Goal: Task Accomplishment & Management: Manage account settings

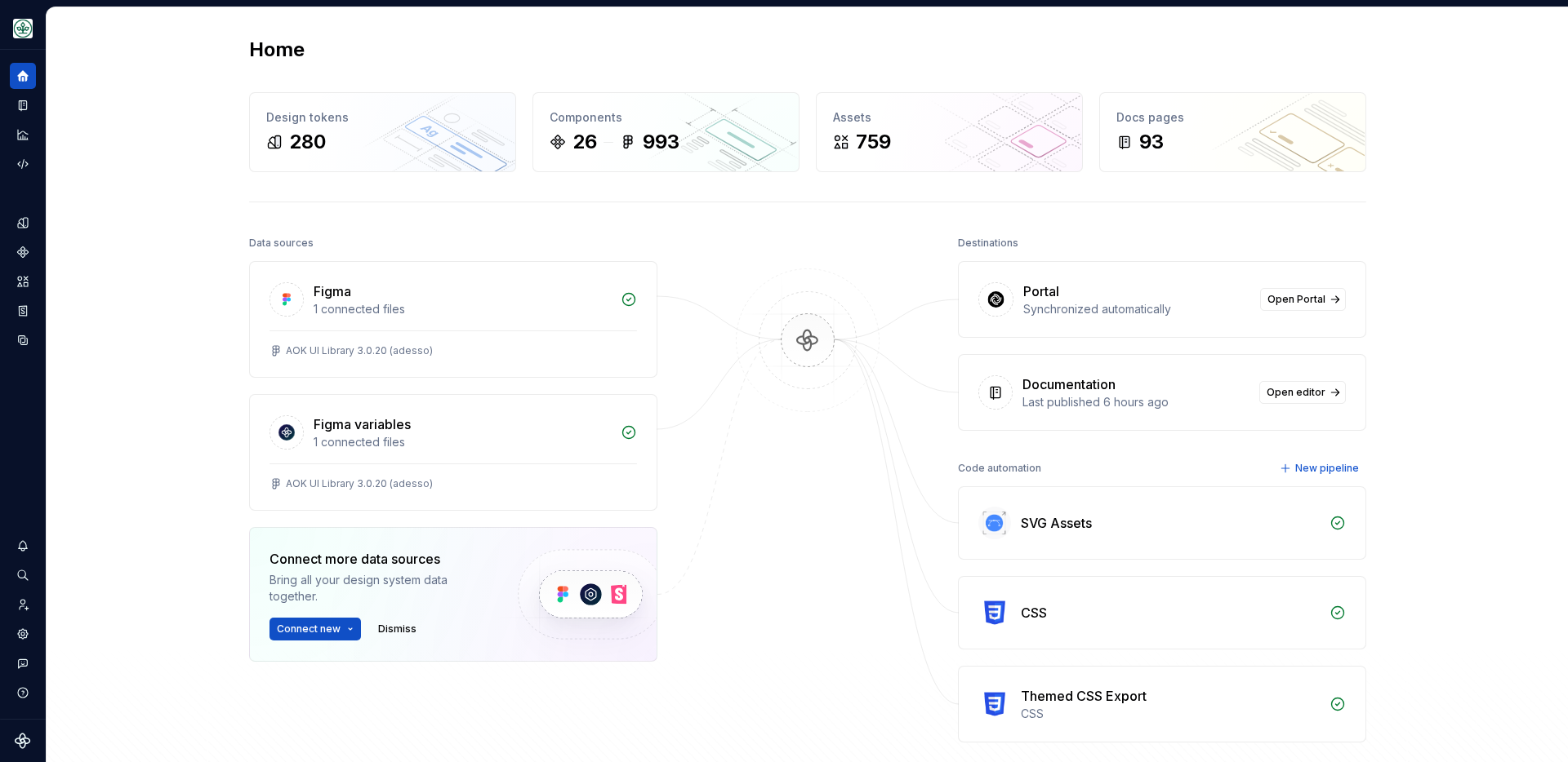
click at [195, 153] on div "Home Design tokens 280 Components 26 993 Assets 759 Docs pages 93 Data sources …" at bounding box center [807, 423] width 1521 height 831
click at [142, 146] on div "Home Design tokens 280 Components 26 993 Assets 759 Docs pages 93 Data sources …" at bounding box center [807, 423] width 1521 height 831
click at [178, 244] on div "Home Design tokens 280 Components 26 993 Assets 759 Docs pages 93 Data sources …" at bounding box center [807, 423] width 1521 height 831
click at [171, 246] on div "Home Design tokens 280 Components 26 993 Assets 759 Docs pages 93 Data sources …" at bounding box center [807, 423] width 1521 height 831
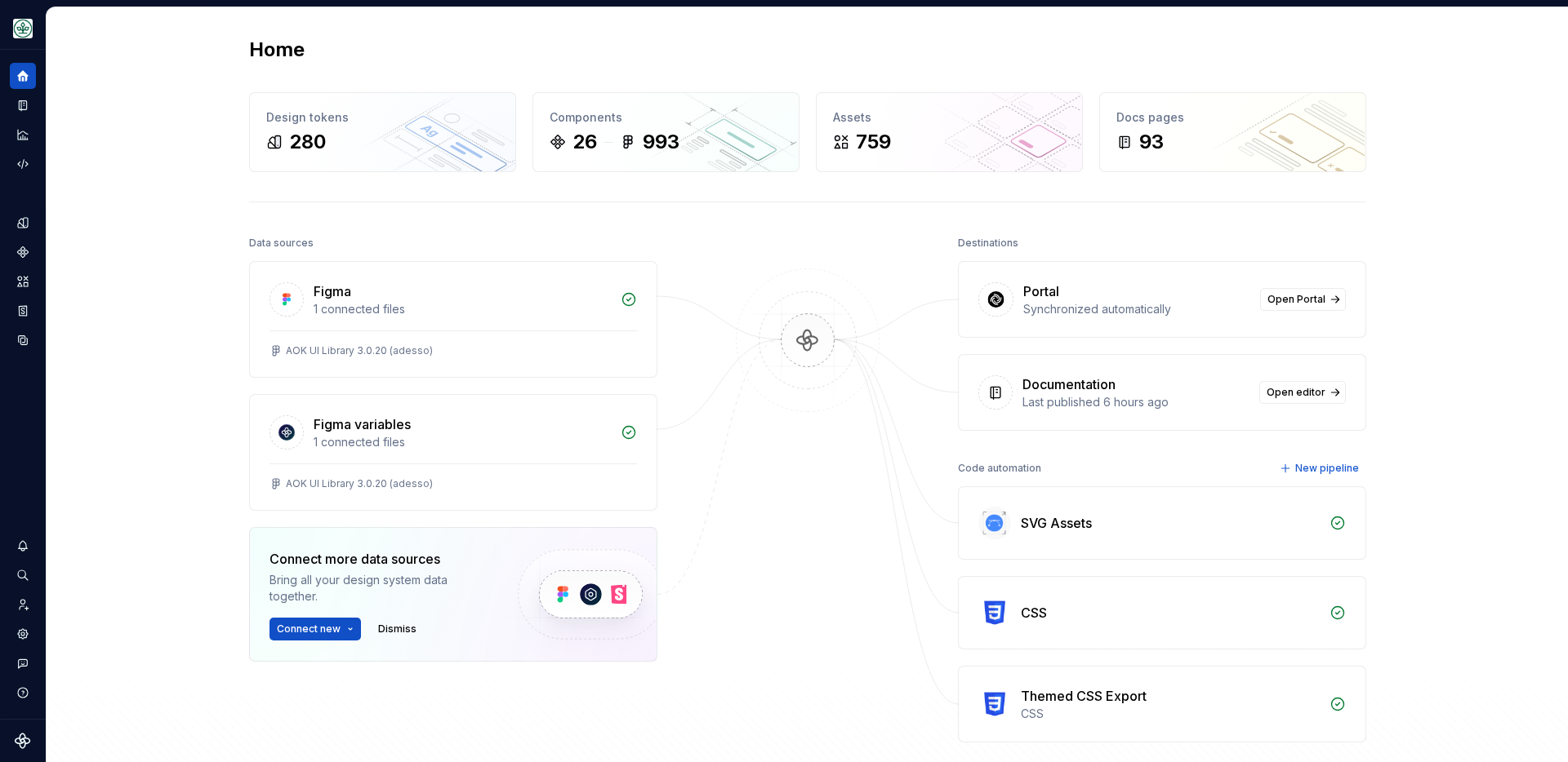
click at [212, 234] on div "Home Design tokens 280 Components 26 993 Assets 759 Docs pages 93 Data sources …" at bounding box center [807, 423] width 1521 height 831
click at [28, 227] on icon "Design tokens" at bounding box center [23, 222] width 11 height 11
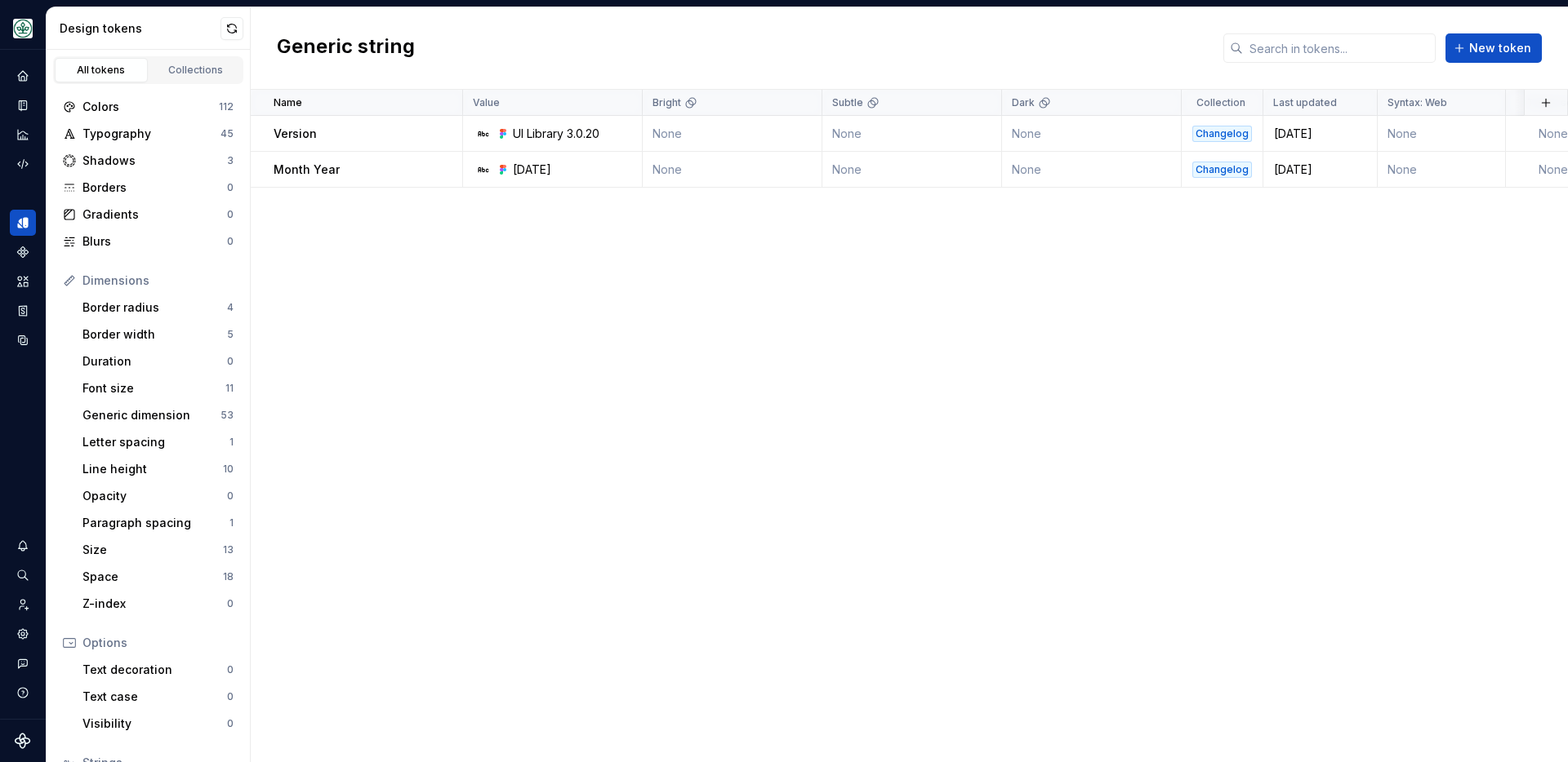
click at [487, 62] on div "Generic string New token" at bounding box center [909, 48] width 1317 height 83
click at [486, 62] on div "Generic string New token" at bounding box center [909, 48] width 1317 height 83
click at [456, 311] on div "Name Value Bright Subtle Dark Collection Last updated Syntax: Web Token set Des…" at bounding box center [909, 425] width 1317 height 672
click at [33, 50] on button "Expand sidebar" at bounding box center [34, 50] width 23 height 23
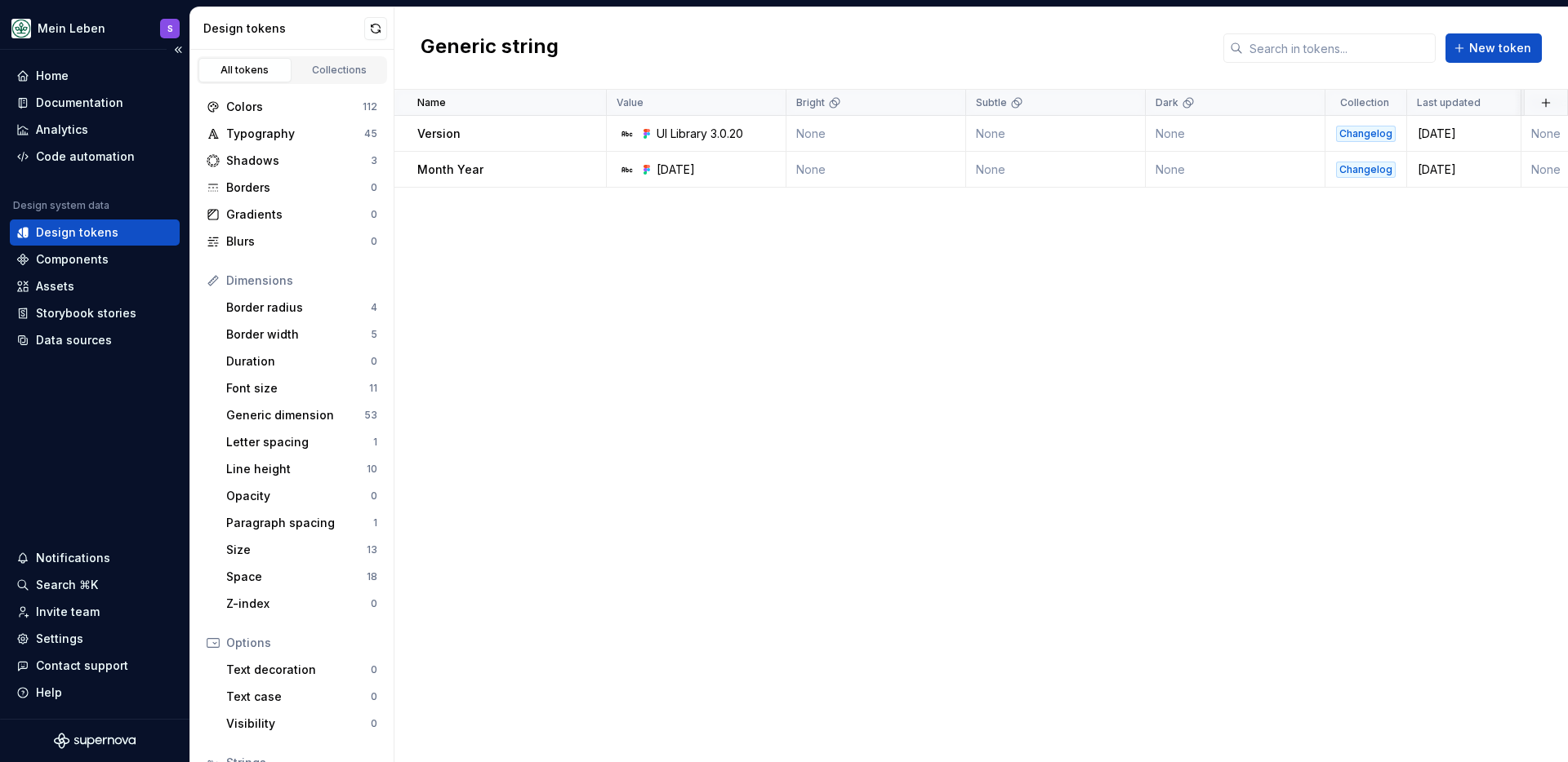
click at [119, 490] on div "Home Documentation Analytics Code automation Design system data Design tokens C…" at bounding box center [94, 385] width 189 height 670
click at [109, 408] on div "Home Documentation Analytics Code automation Design system data Design tokens C…" at bounding box center [94, 385] width 189 height 670
click at [81, 392] on div "Home Documentation Analytics Code automation Design system data Design tokens C…" at bounding box center [94, 385] width 189 height 670
click at [63, 457] on div "Home Documentation Analytics Code automation Design system data Design tokens C…" at bounding box center [94, 385] width 189 height 670
click at [75, 460] on div "Home Documentation Analytics Code automation Design system data Design tokens C…" at bounding box center [94, 385] width 189 height 670
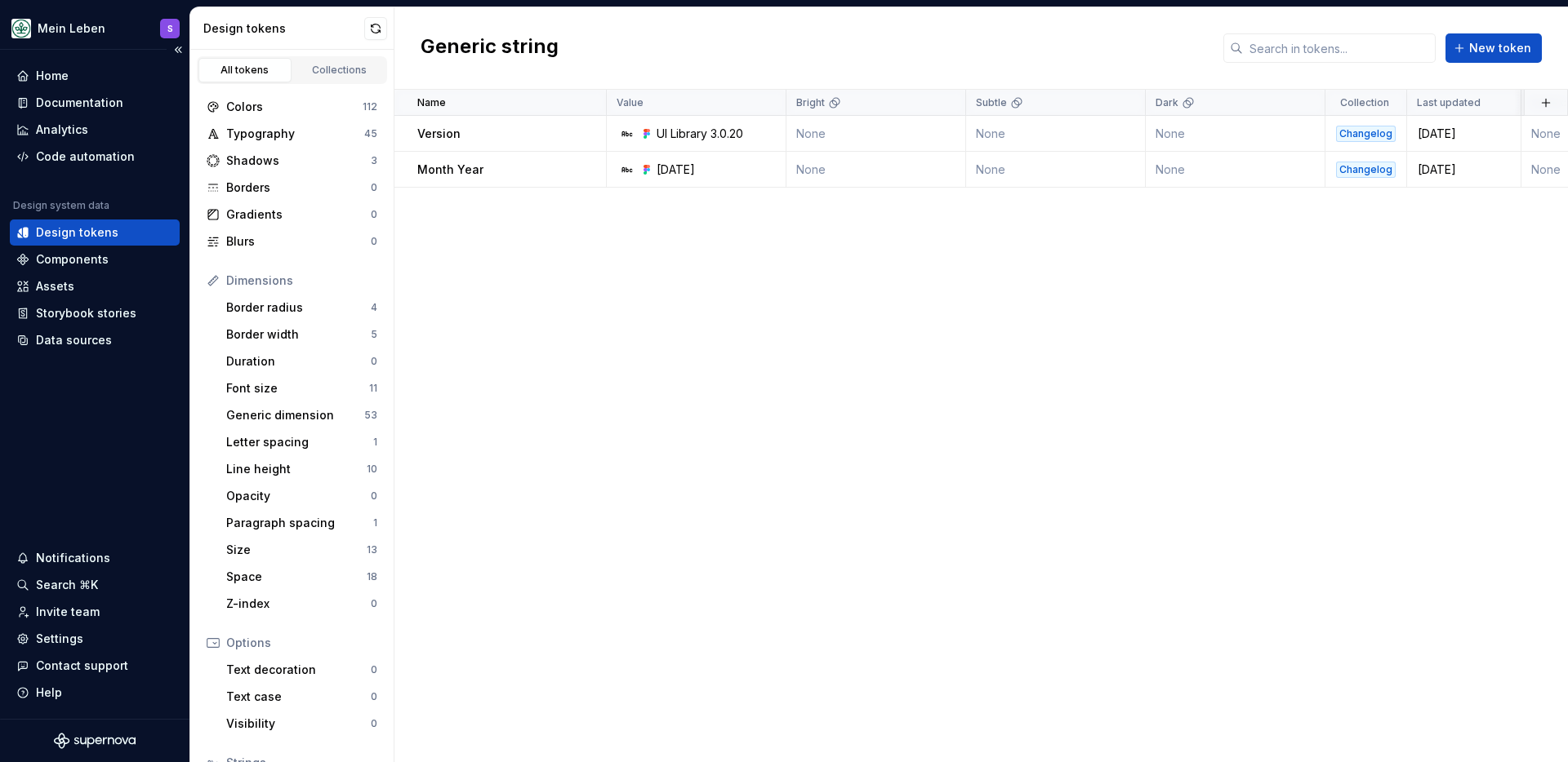
click at [80, 453] on div "Home Documentation Analytics Code automation Design system data Design tokens C…" at bounding box center [94, 385] width 189 height 670
click at [109, 396] on div "Home Documentation Analytics Code automation Design system data Design tokens C…" at bounding box center [94, 385] width 189 height 670
click at [110, 441] on div "Home Documentation Analytics Code automation Design system data Design tokens C…" at bounding box center [94, 385] width 189 height 670
click at [105, 489] on div "Home Documentation Analytics Code automation Design system data Design tokens C…" at bounding box center [94, 385] width 189 height 670
click at [77, 614] on div "Invite team" at bounding box center [68, 612] width 63 height 17
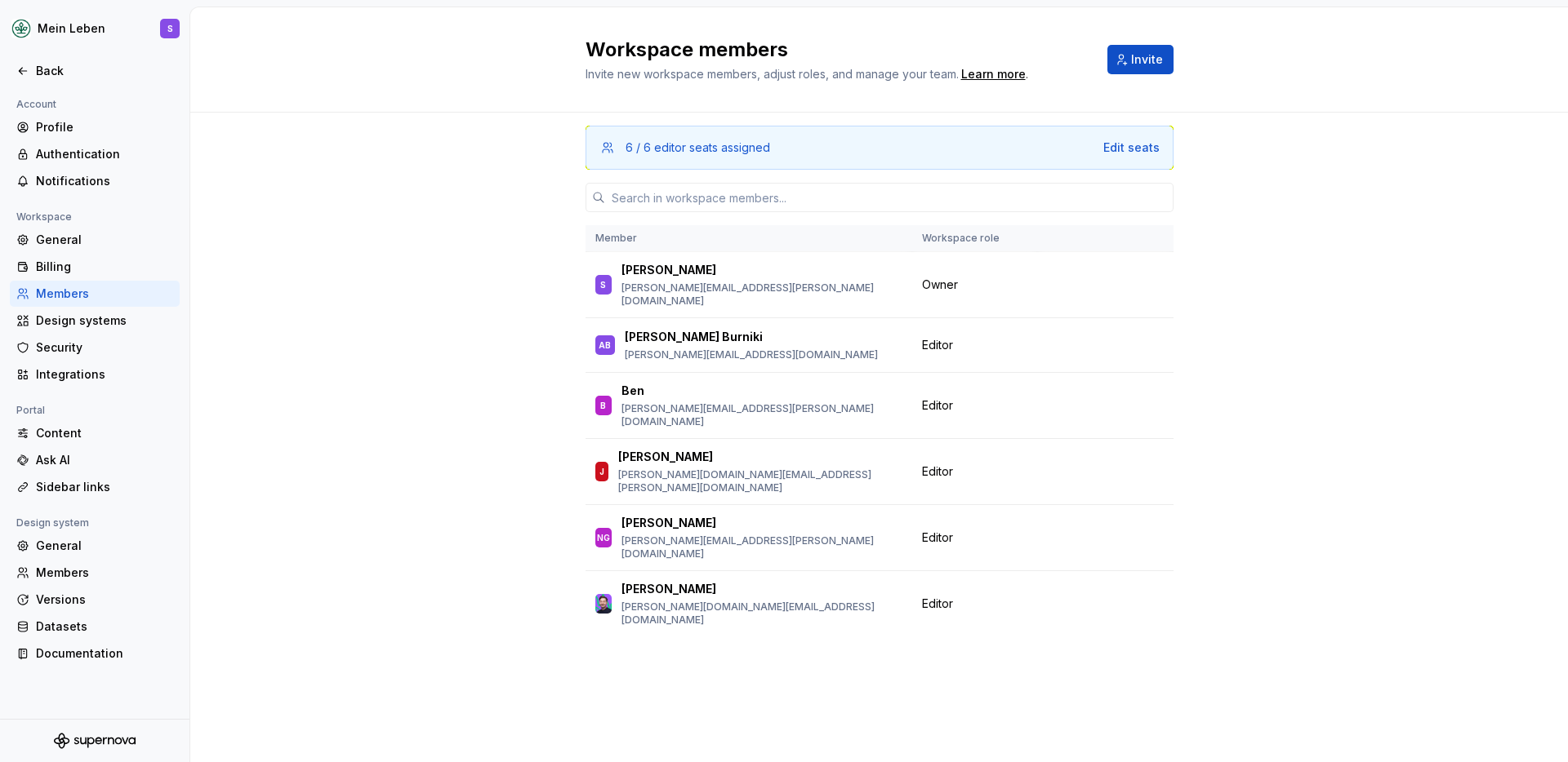
click at [456, 184] on div "6 / 6 editor seats assigned Edit seats Member Workspace role S [PERSON_NAME] [P…" at bounding box center [879, 437] width 1378 height 650
click at [485, 308] on div "6 / 6 editor seats assigned Edit seats Member Workspace role S [PERSON_NAME] [P…" at bounding box center [879, 437] width 1378 height 650
click at [470, 233] on div "6 / 6 editor seats assigned Edit seats Member Workspace role S [PERSON_NAME] [P…" at bounding box center [879, 437] width 1378 height 650
click at [1348, 268] on div "6 / 6 editor seats assigned Edit seats Member Workspace role S [PERSON_NAME] [P…" at bounding box center [879, 437] width 1378 height 650
click at [1079, 280] on div at bounding box center [1105, 285] width 117 height 23
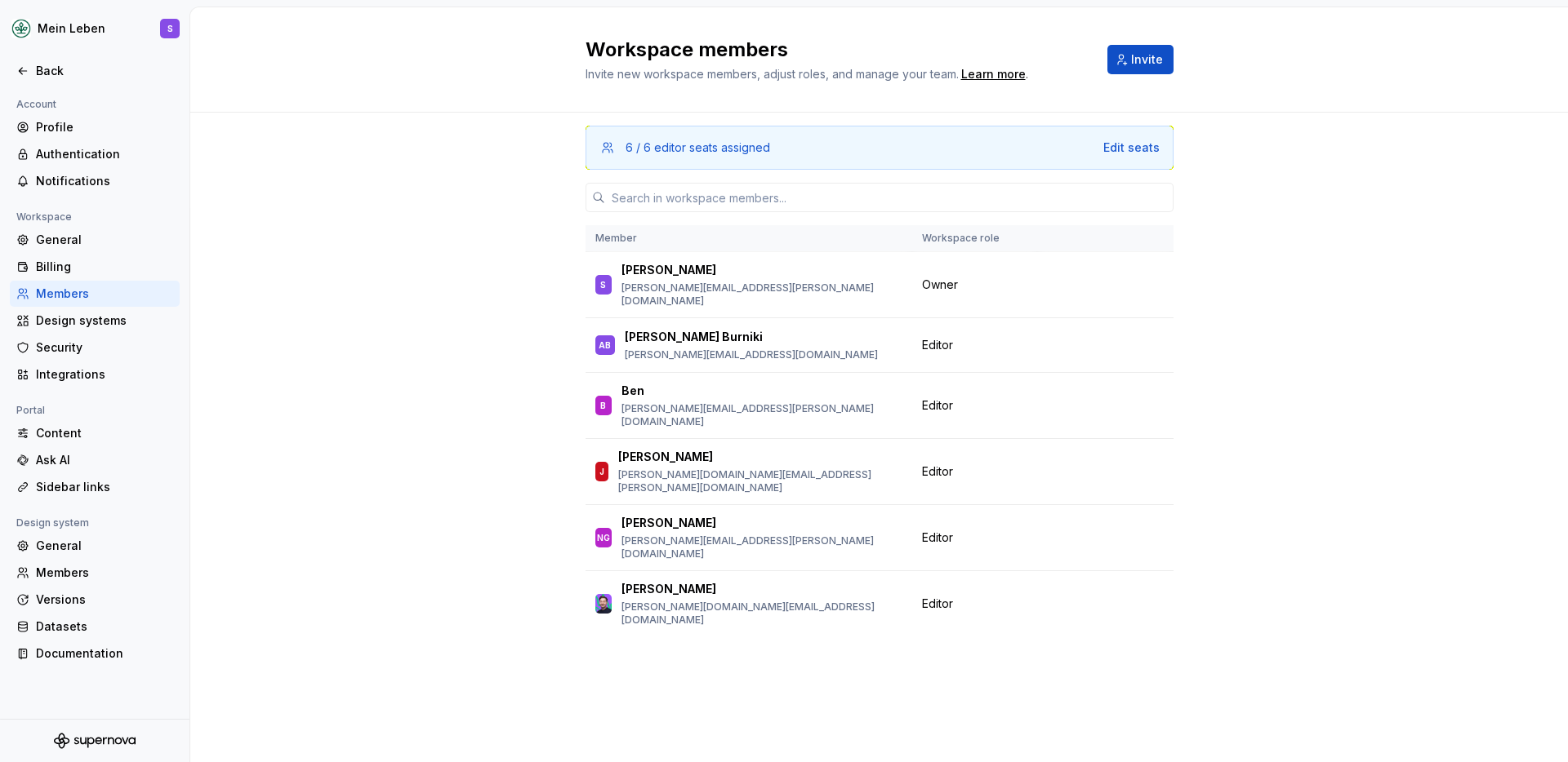
click at [1251, 288] on div "6 / 6 editor seats assigned Edit seats Member Workspace role S [PERSON_NAME] [P…" at bounding box center [879, 437] width 1378 height 650
click at [1149, 461] on button "button" at bounding box center [1152, 472] width 23 height 23
click at [1280, 380] on div "6 / 6 editor seats assigned Edit seats Member Workspace role S [PERSON_NAME] [P…" at bounding box center [879, 437] width 1378 height 650
click at [1152, 461] on button "button" at bounding box center [1152, 472] width 23 height 23
click at [1258, 410] on div "6 / 6 editor seats assigned Edit seats Member Workspace role S [PERSON_NAME] [P…" at bounding box center [879, 437] width 1378 height 650
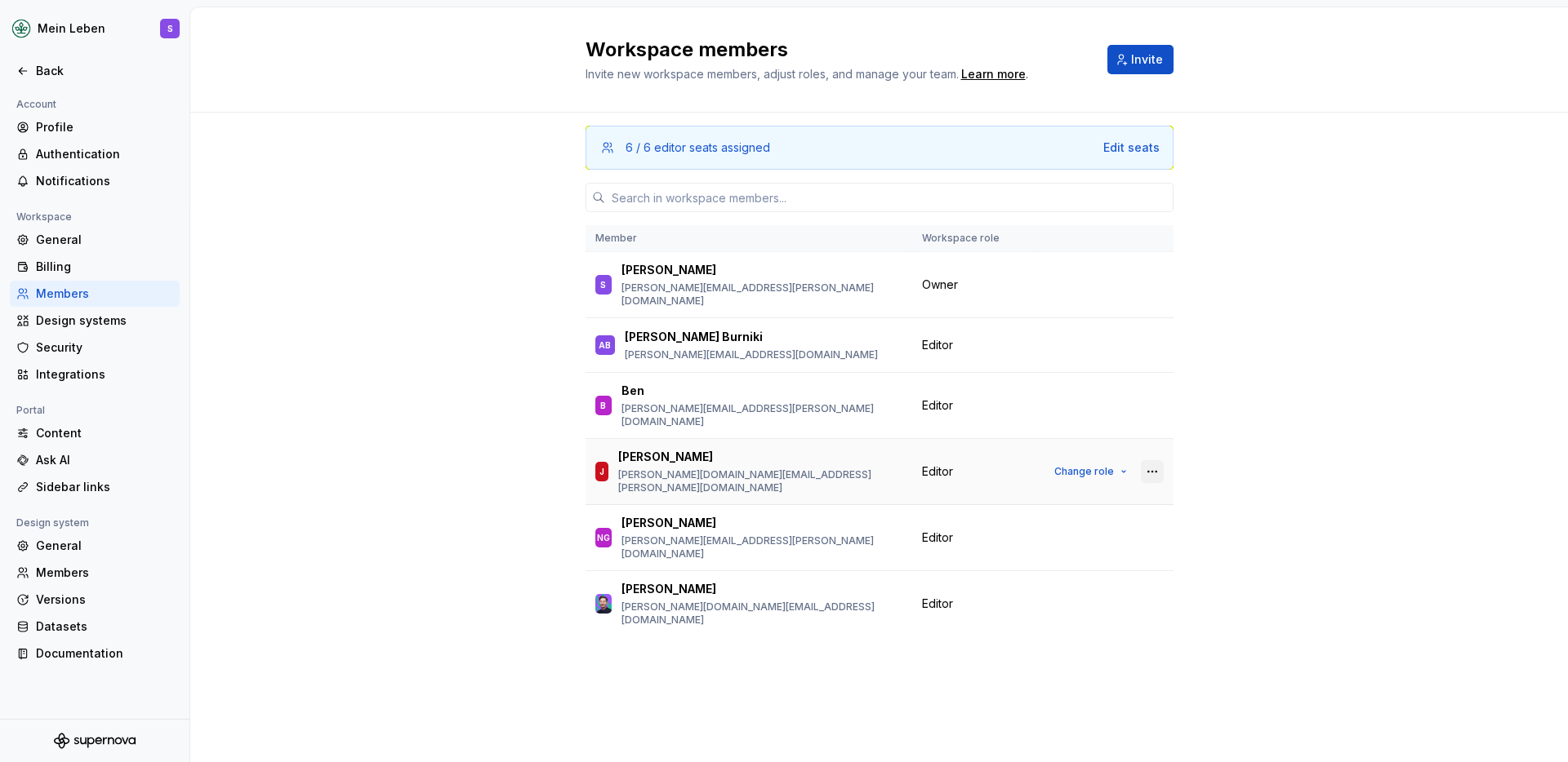
click at [1145, 461] on button "button" at bounding box center [1152, 472] width 23 height 23
click at [1249, 400] on div "6 / 6 editor seats assigned Edit seats Member Workspace role S [PERSON_NAME] [P…" at bounding box center [879, 437] width 1378 height 650
click at [1143, 461] on button "button" at bounding box center [1152, 472] width 23 height 23
click at [1101, 475] on div "Remove from workspace" at bounding box center [1052, 475] width 142 height 17
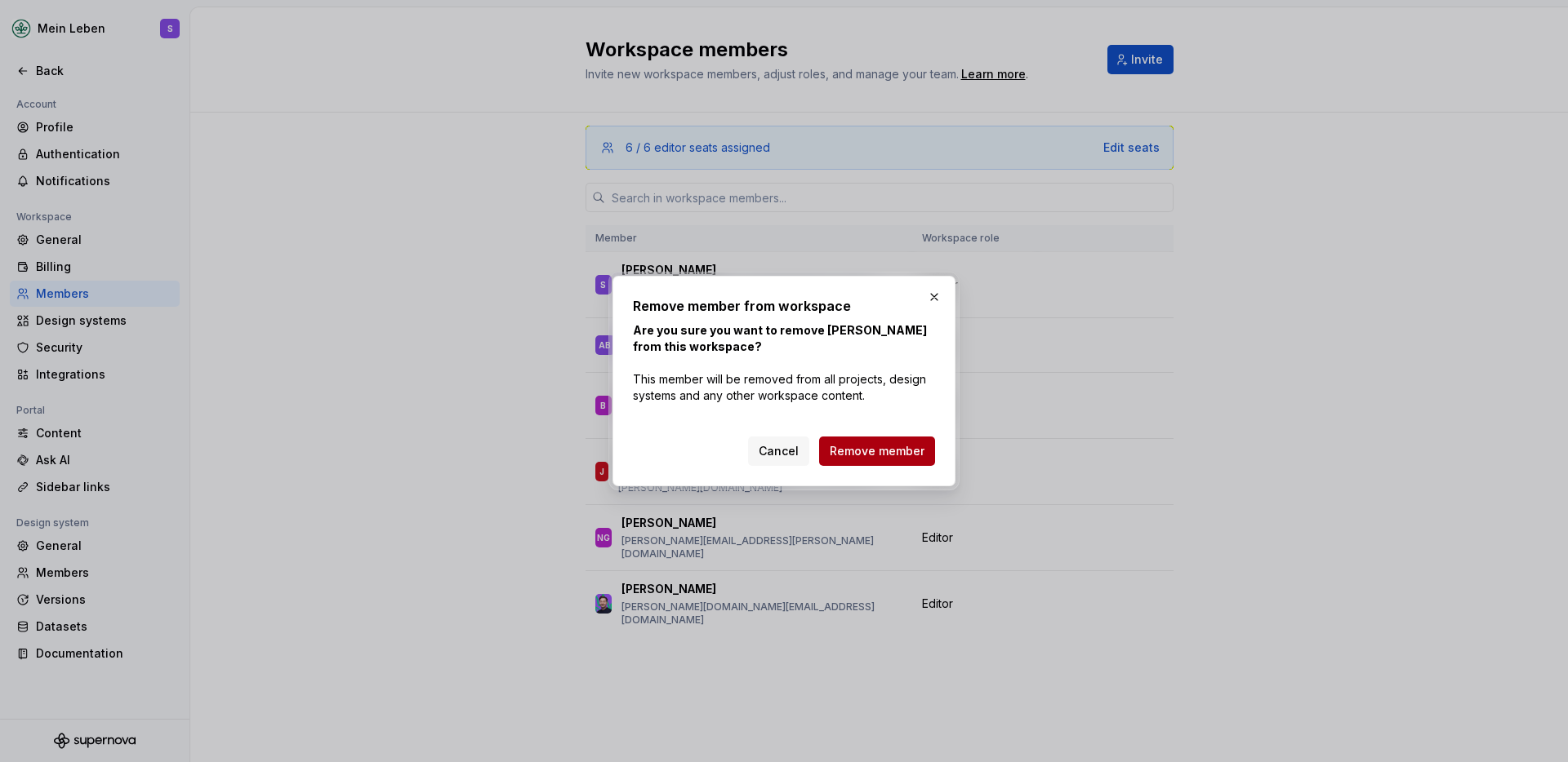
click at [885, 444] on span "Remove member" at bounding box center [878, 451] width 95 height 17
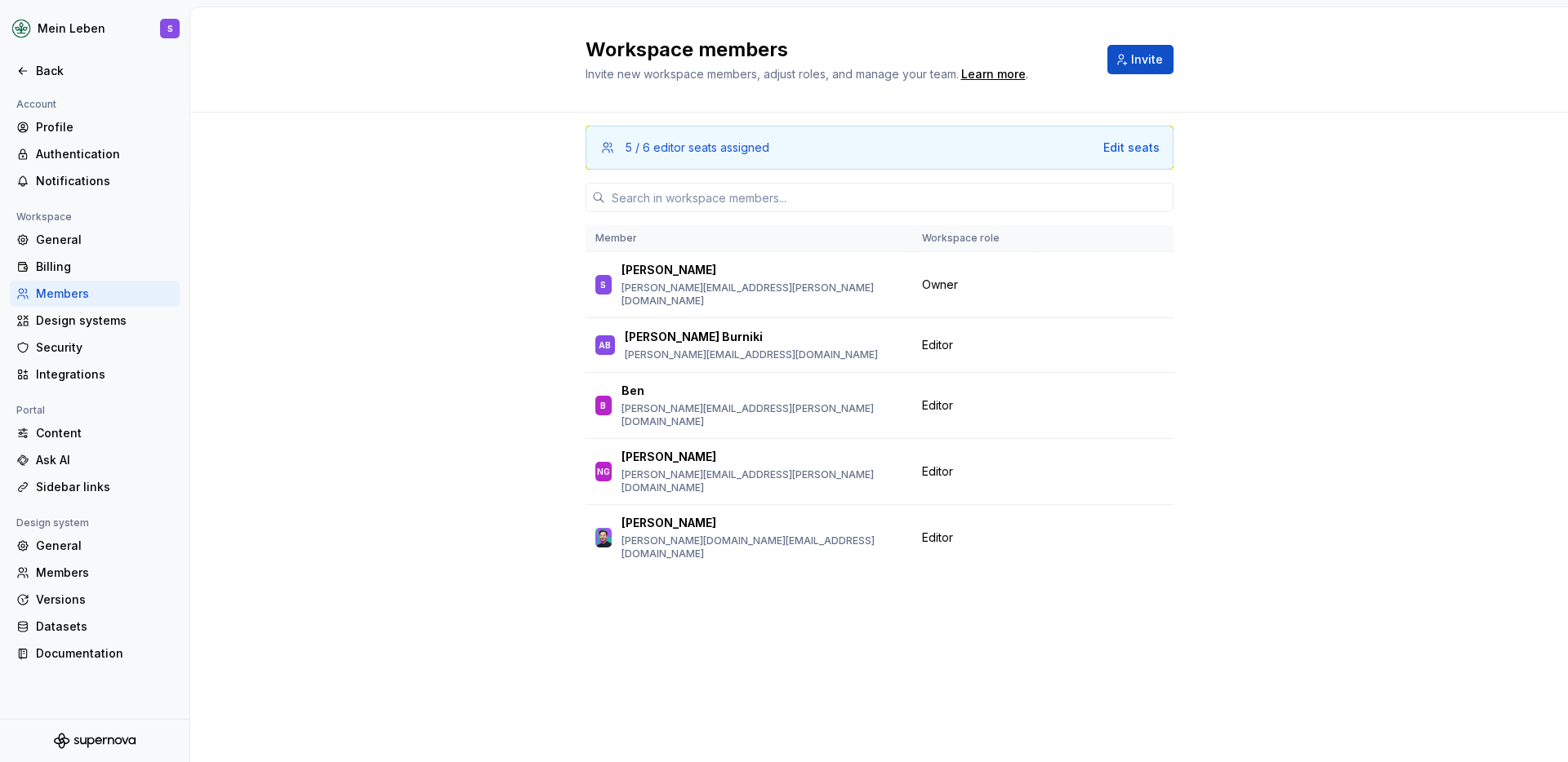
click at [1320, 278] on div "5 / 6 editor seats assigned Edit seats Member Workspace role S [PERSON_NAME] [P…" at bounding box center [879, 437] width 1378 height 650
click at [1303, 141] on div "5 / 6 editor seats assigned Edit seats Member Workspace role S [PERSON_NAME] [P…" at bounding box center [879, 437] width 1378 height 650
click at [411, 292] on div "5 / 6 editor seats assigned Edit seats Member Workspace role S [PERSON_NAME] [P…" at bounding box center [879, 437] width 1378 height 650
click at [439, 261] on div "5 / 6 editor seats assigned Edit seats Member Workspace role S [PERSON_NAME] [P…" at bounding box center [879, 437] width 1378 height 650
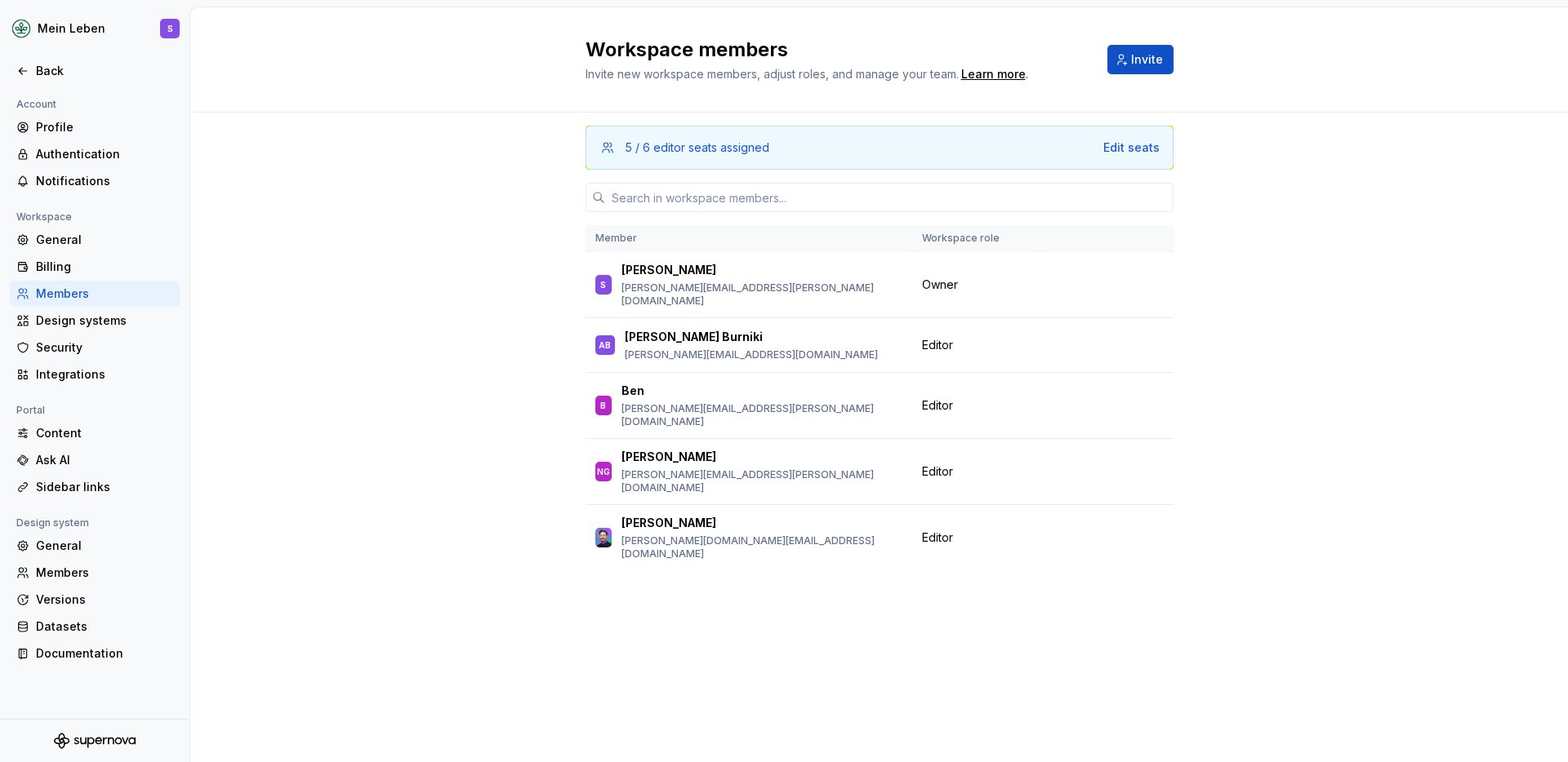
click at [439, 261] on div "5 / 6 editor seats assigned Edit seats Member Workspace role S [PERSON_NAME] [P…" at bounding box center [879, 437] width 1378 height 650
click at [441, 308] on div "5 / 6 editor seats assigned Edit seats Member Workspace role S [PERSON_NAME] [P…" at bounding box center [879, 437] width 1378 height 650
click at [441, 308] on div "5 / 6 editor seats assigned Edit seats Member Workspace role S [PERSON_NAME] [P…" at bounding box center [879, 437] width 1378 height 650
click at [460, 369] on div "5 / 6 editor seats assigned Edit seats Member Workspace role S [PERSON_NAME] [P…" at bounding box center [879, 437] width 1378 height 650
click at [466, 339] on div "5 / 6 editor seats assigned Edit seats Member Workspace role S [PERSON_NAME] [P…" at bounding box center [879, 437] width 1378 height 650
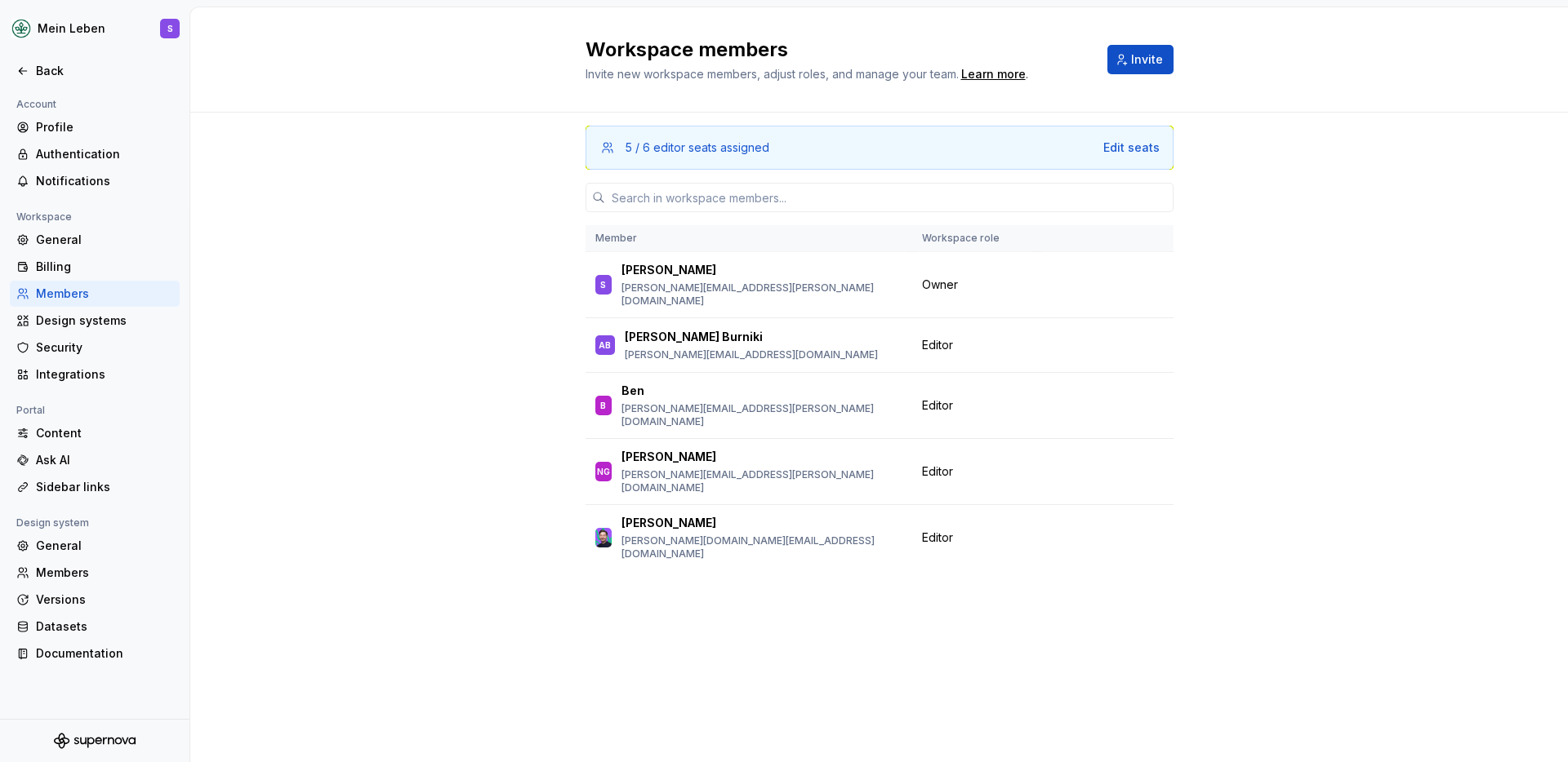
click at [442, 334] on div "5 / 6 editor seats assigned Edit seats Member Workspace role S [PERSON_NAME] [P…" at bounding box center [879, 437] width 1378 height 650
click at [447, 229] on div "5 / 6 editor seats assigned Edit seats Member Workspace role S [PERSON_NAME] [P…" at bounding box center [879, 437] width 1378 height 650
click at [482, 115] on div "5 / 6 editor seats assigned Edit seats Member Workspace role S [PERSON_NAME] [P…" at bounding box center [879, 437] width 1378 height 650
click at [465, 502] on div "5 / 6 editor seats assigned Edit seats Member Workspace role S [PERSON_NAME] [P…" at bounding box center [879, 437] width 1378 height 650
click at [440, 401] on div "5 / 6 editor seats assigned Edit seats Member Workspace role S [PERSON_NAME] [P…" at bounding box center [879, 437] width 1378 height 650
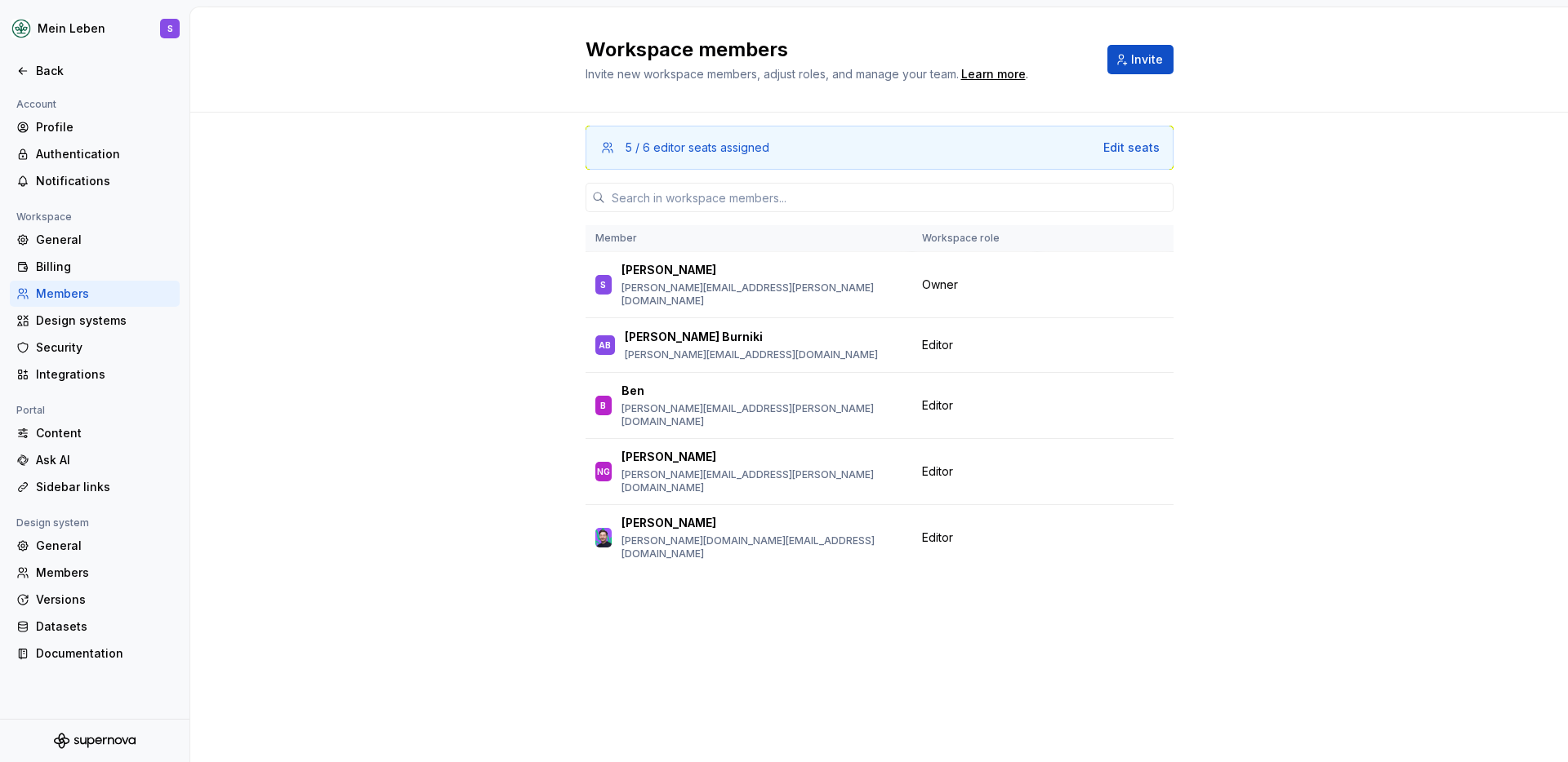
click at [400, 363] on div "5 / 6 editor seats assigned Edit seats Member Workspace role S [PERSON_NAME] [P…" at bounding box center [879, 437] width 1378 height 650
click at [41, 73] on div "Back" at bounding box center [105, 71] width 137 height 17
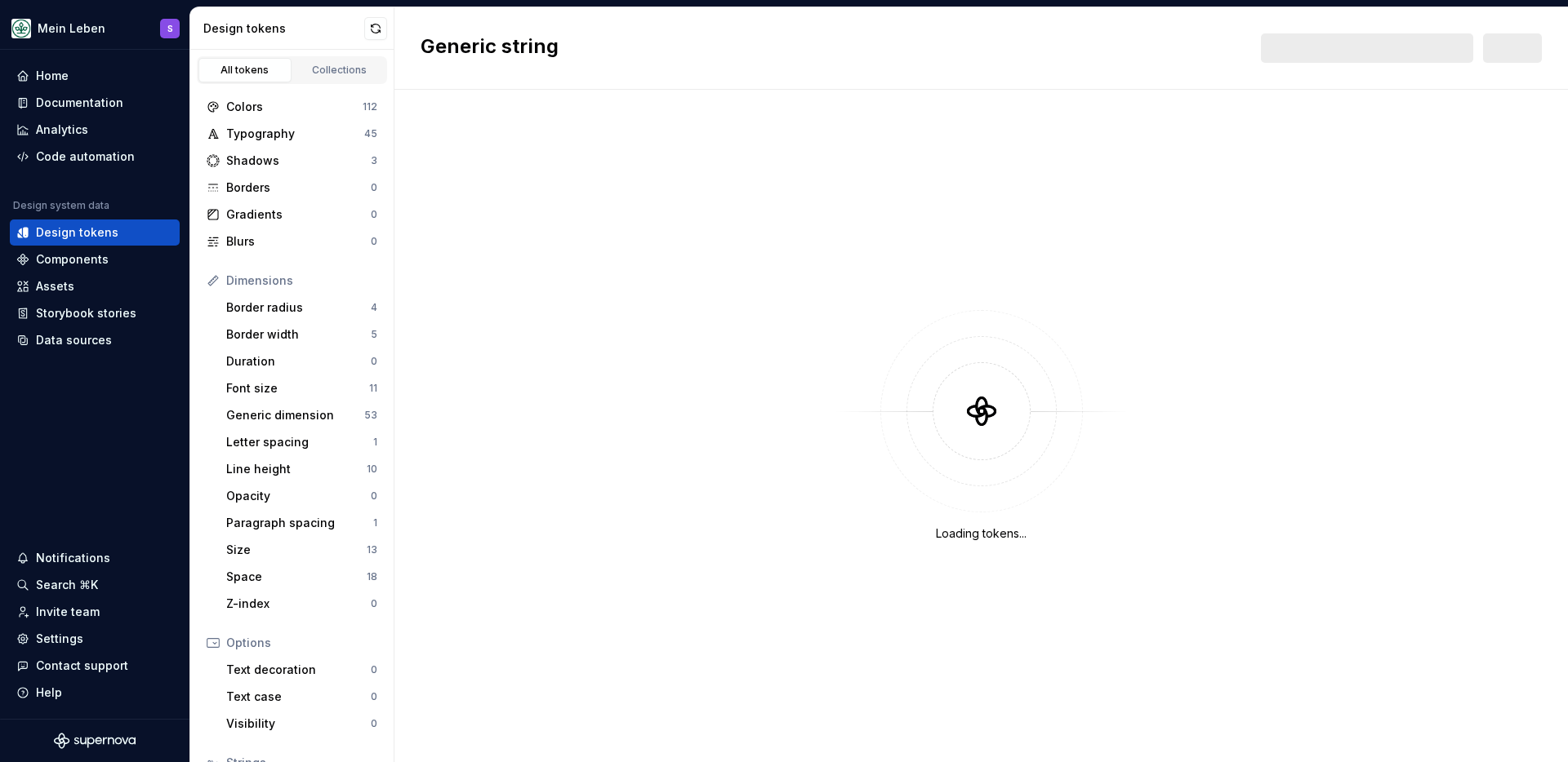
click at [770, 66] on div "Generic string New" at bounding box center [981, 48] width 1174 height 83
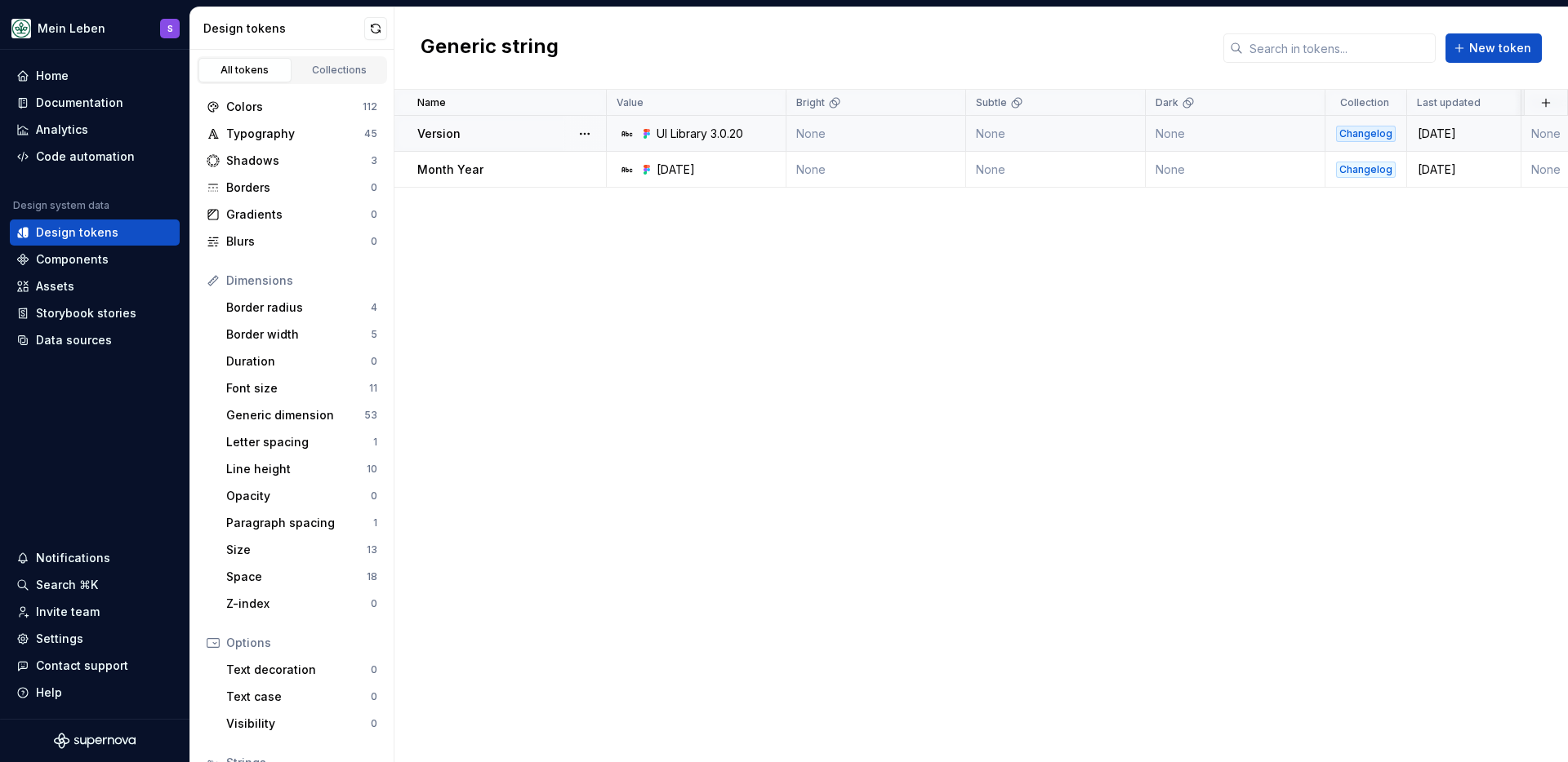
click at [902, 128] on td "None" at bounding box center [876, 134] width 179 height 36
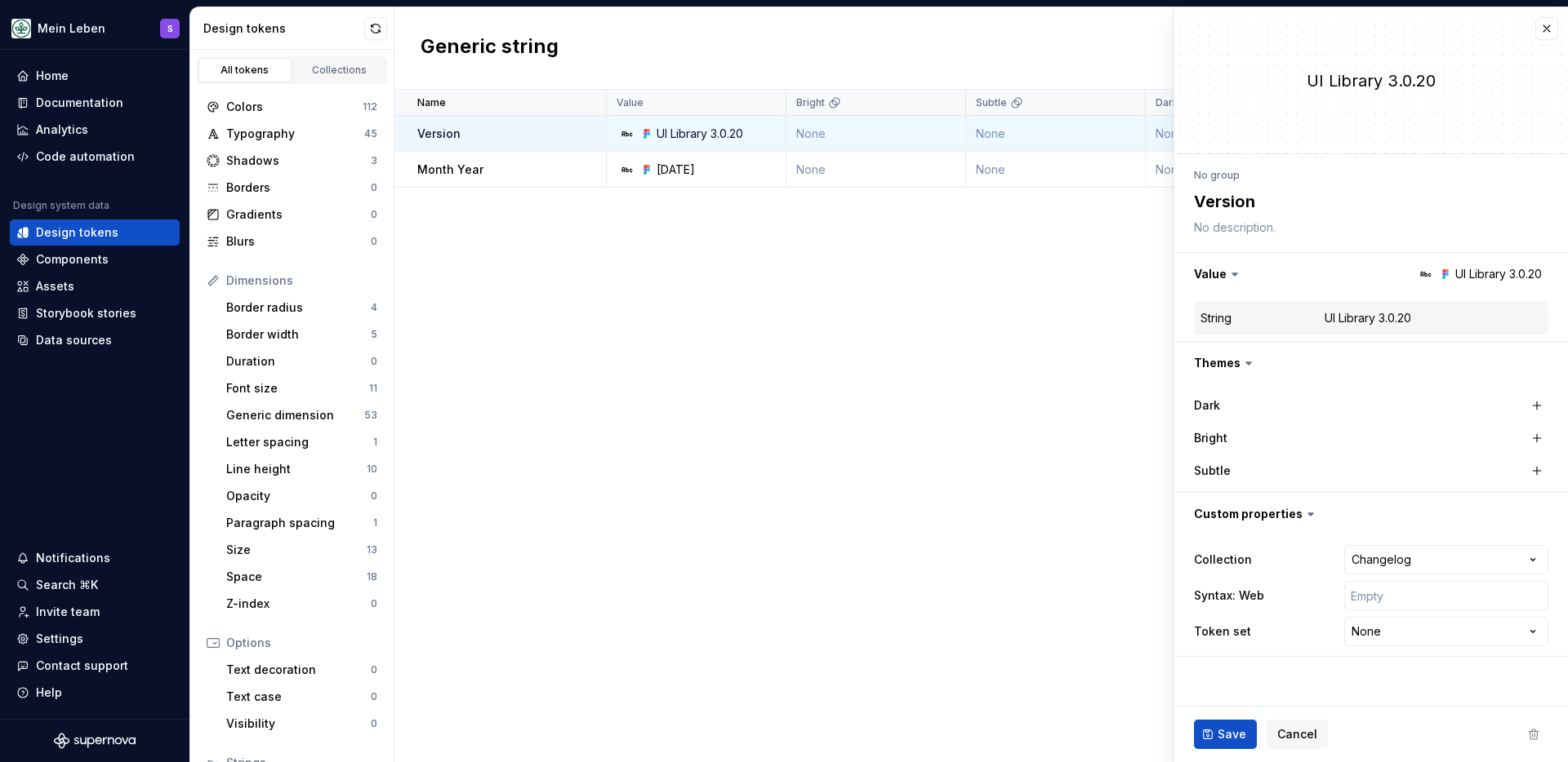
click at [839, 48] on div "Generic string New token" at bounding box center [981, 48] width 1174 height 83
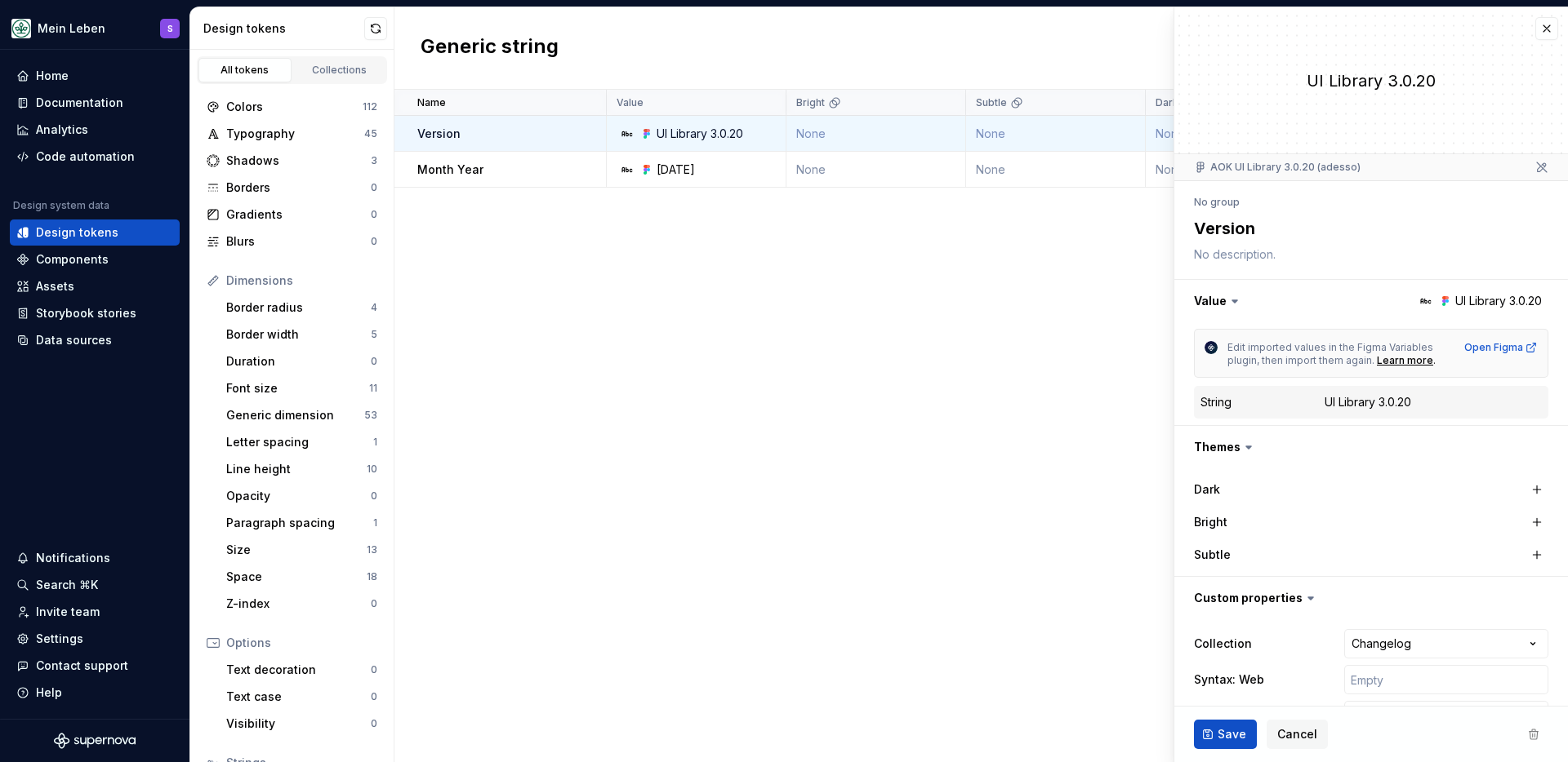
type textarea "*"
click at [1535, 29] on button "button" at bounding box center [1547, 29] width 23 height 23
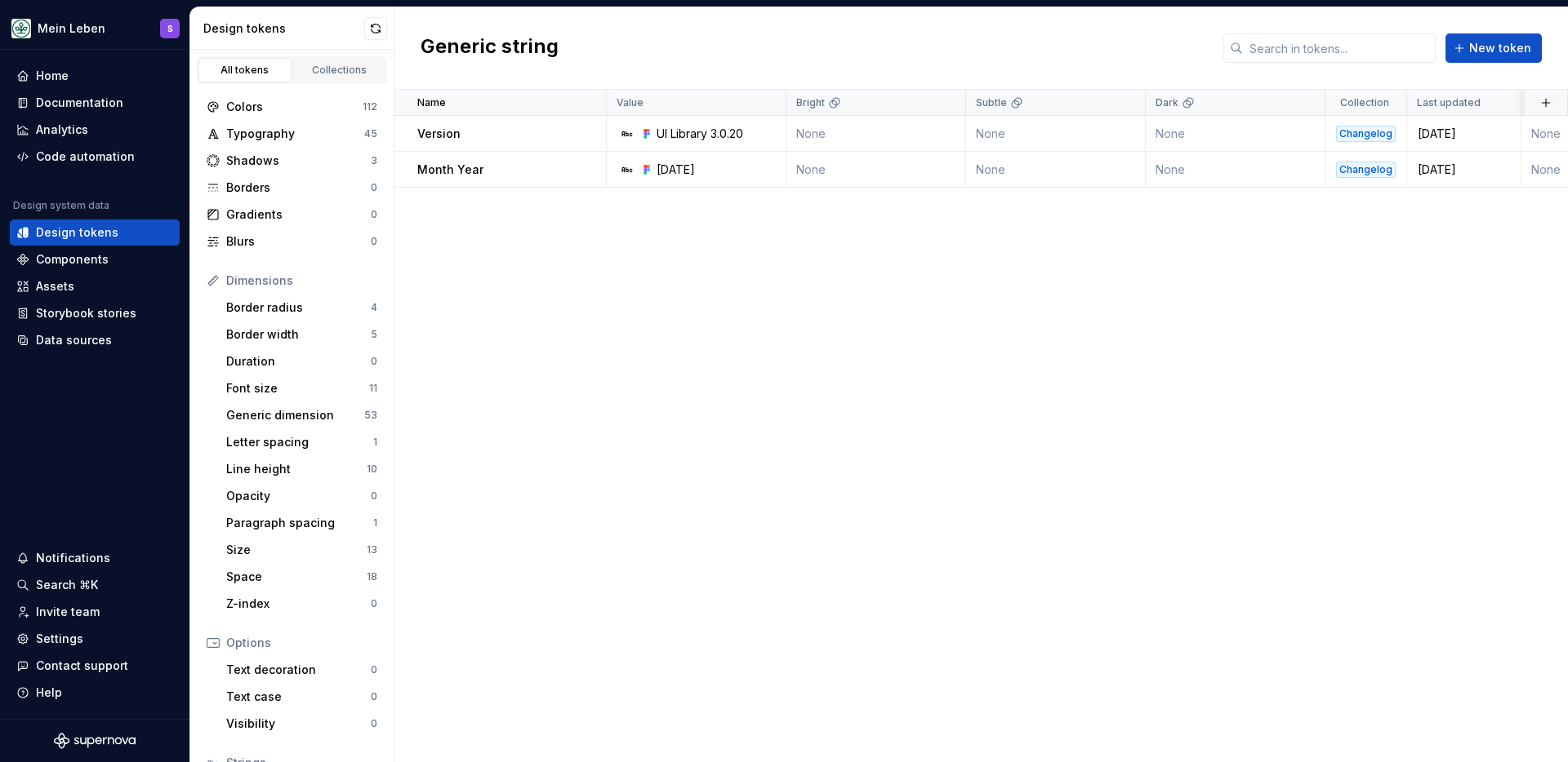
click at [921, 55] on div "Generic string New token" at bounding box center [981, 48] width 1174 height 83
click at [733, 20] on div "Generic string New token" at bounding box center [981, 48] width 1174 height 83
click at [645, 433] on div "Name Value Bright Subtle Dark Collection Last updated Syntax: Web Token set Des…" at bounding box center [981, 425] width 1174 height 672
click at [634, 29] on div "Generic string New token" at bounding box center [981, 48] width 1174 height 83
click at [423, 508] on div "Name Value Bright Subtle Dark Collection Last updated Syntax: Web Token set Des…" at bounding box center [981, 425] width 1174 height 672
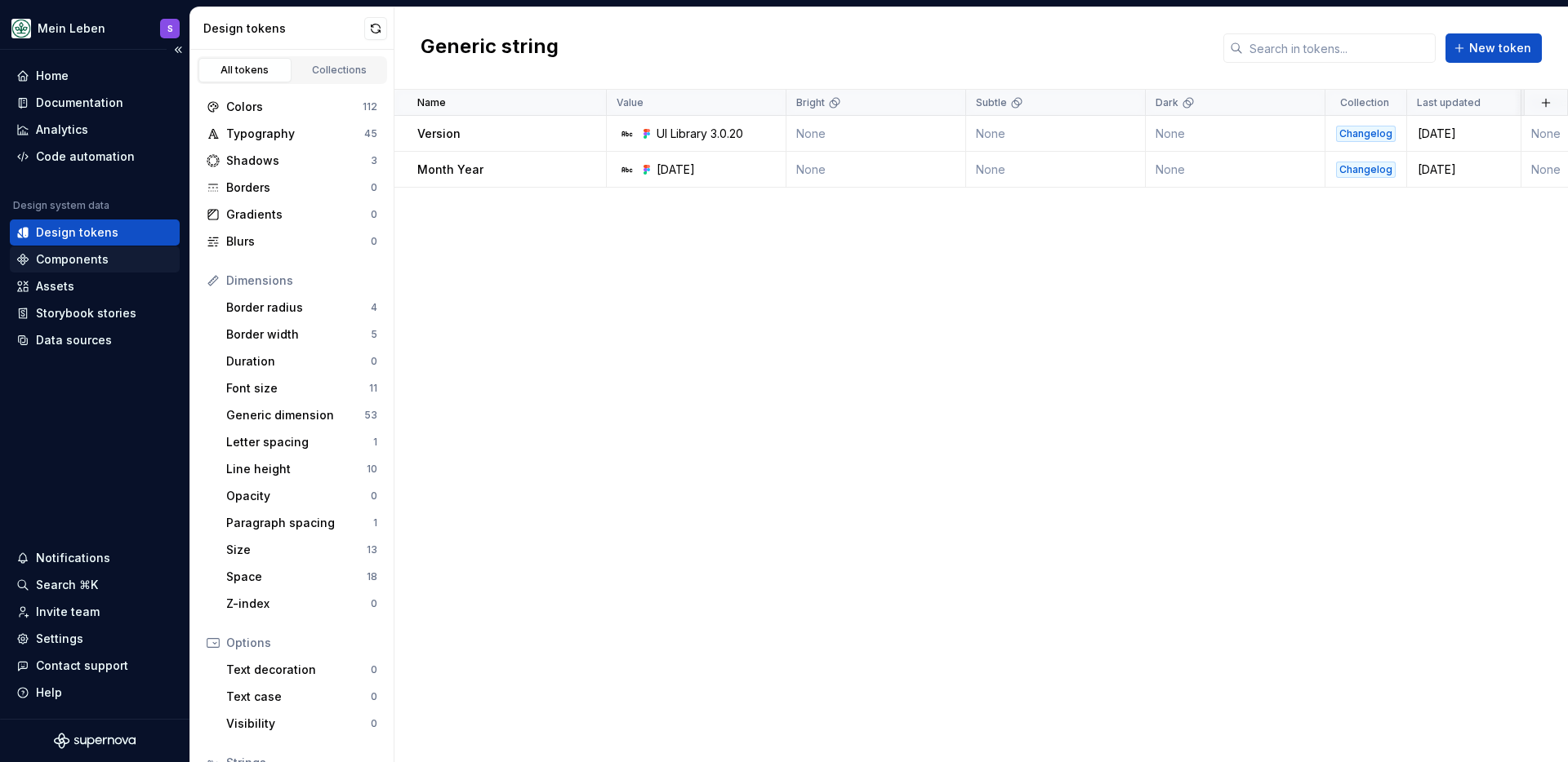
click at [64, 251] on div "Components" at bounding box center [72, 259] width 73 height 17
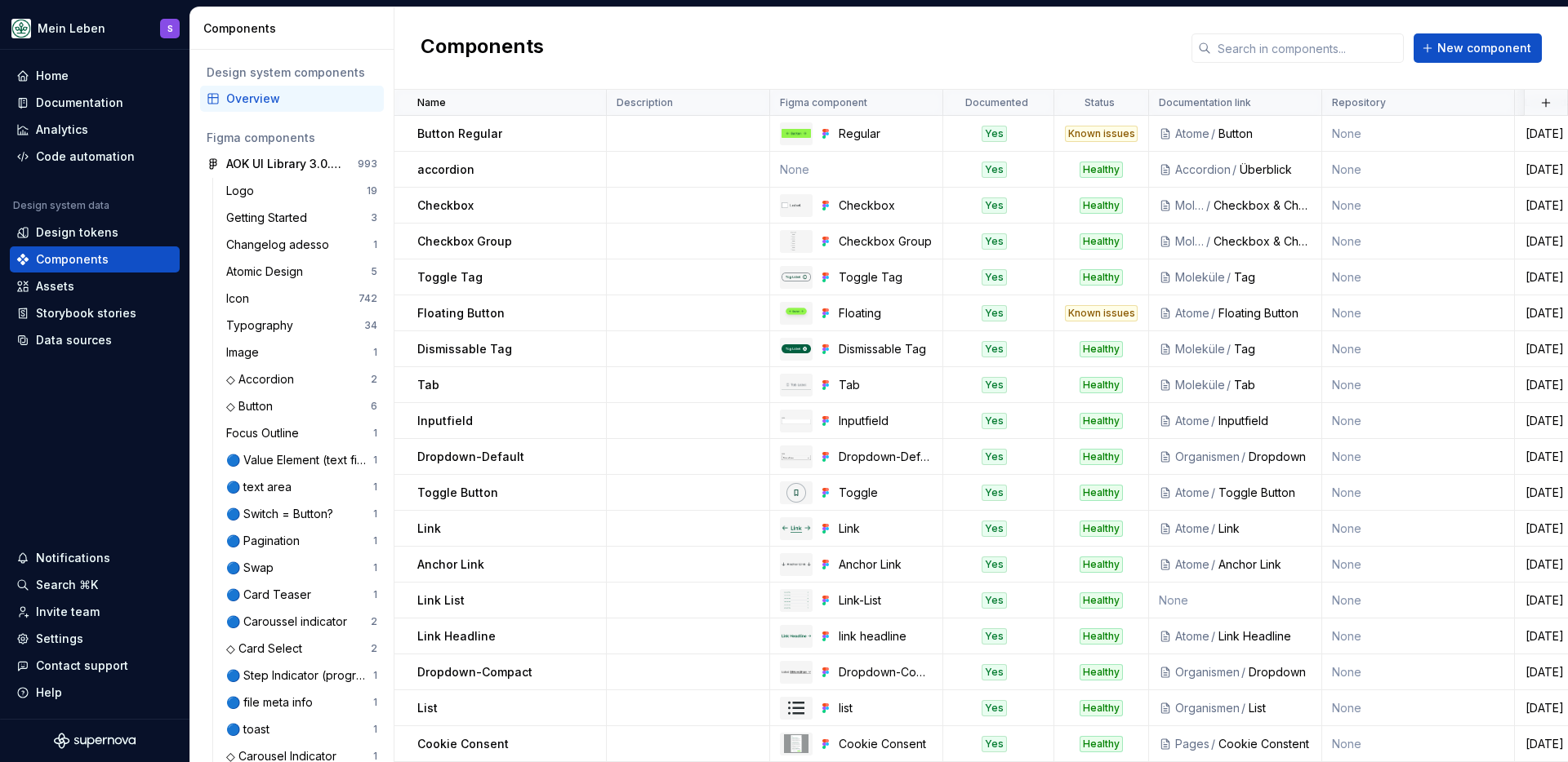
click at [763, 9] on div "Components New component" at bounding box center [981, 48] width 1174 height 83
click at [761, 26] on div "Components New component" at bounding box center [981, 48] width 1174 height 83
click at [870, 71] on div "Components New component" at bounding box center [981, 48] width 1174 height 83
click at [1141, 47] on div "Components New component" at bounding box center [981, 48] width 1174 height 83
